Goal: Information Seeking & Learning: Learn about a topic

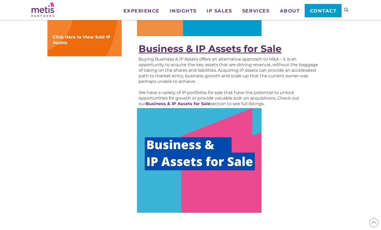
scroll to position [222, 0]
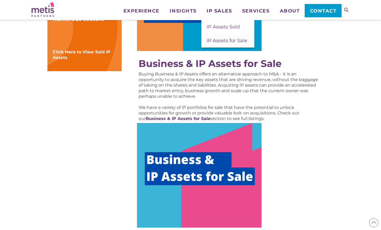
click at [226, 12] on span "IP Sales" at bounding box center [219, 10] width 25 height 5
click at [227, 41] on span "IP Assets for Sale" at bounding box center [227, 41] width 41 height 6
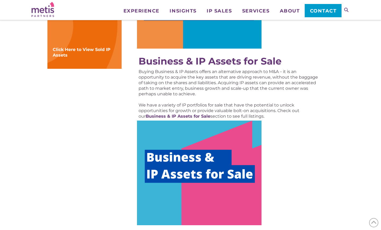
scroll to position [222, 0]
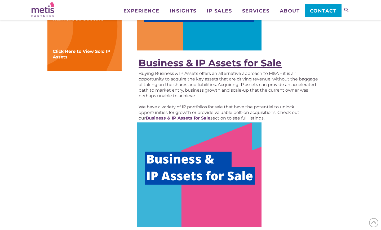
click at [256, 67] on strong "Business & IP Assets for Sale" at bounding box center [210, 63] width 143 height 12
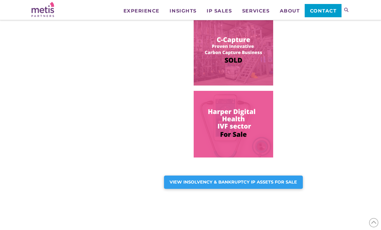
scroll to position [303, 0]
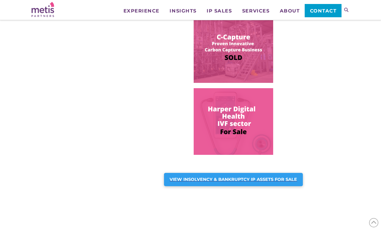
click at [263, 177] on strong "VIEW INSOLVENCY & BANKRUPTCY IP ASSETS FOR SALE" at bounding box center [234, 179] width 128 height 5
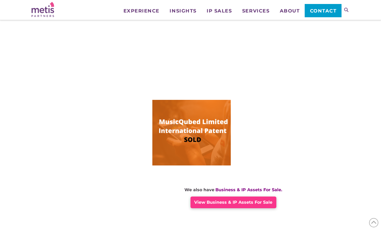
scroll to position [336, 0]
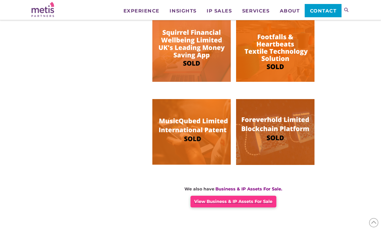
click at [255, 199] on span "View Business & IP Assets For Sale" at bounding box center [233, 201] width 78 height 5
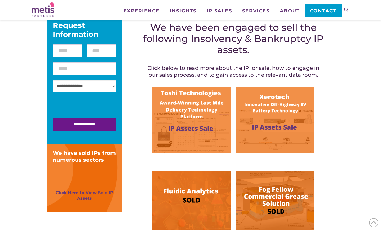
scroll to position [96, 0]
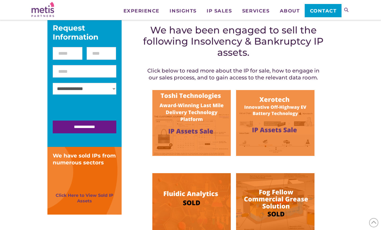
click at [207, 111] on img at bounding box center [191, 123] width 78 height 66
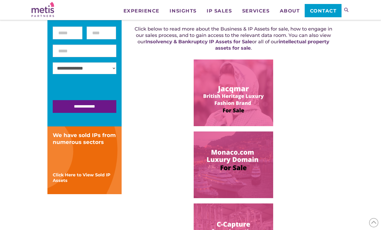
scroll to position [117, 0]
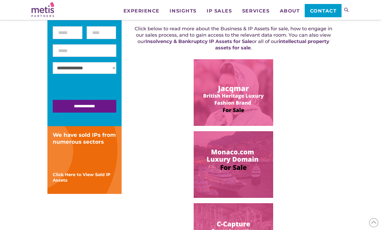
click at [212, 96] on img at bounding box center [234, 92] width 80 height 67
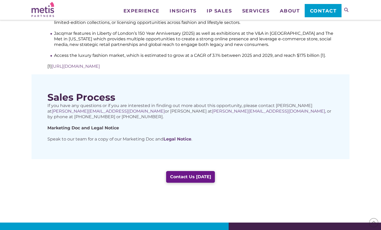
scroll to position [298, 0]
